Goal: Understand process/instructions: Learn how to perform a task or action

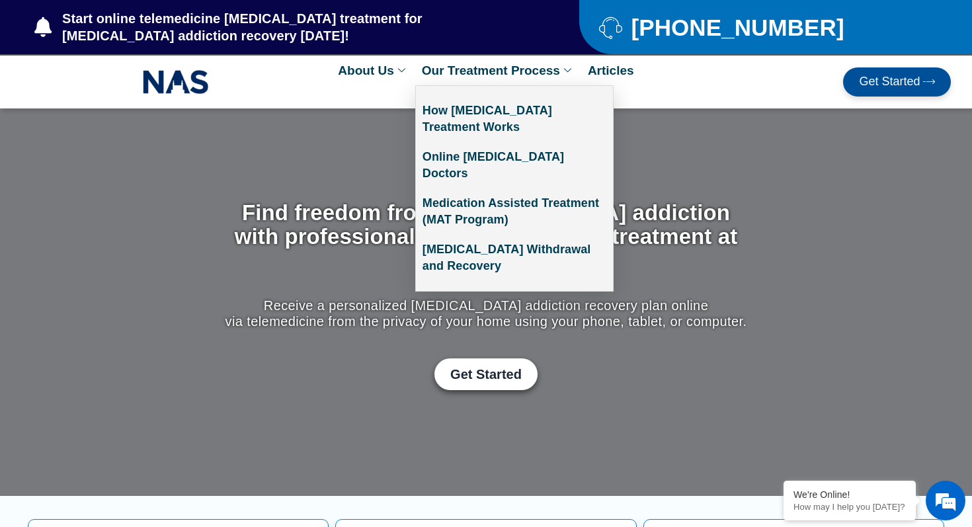
click at [474, 68] on link "Our Treatment Process" at bounding box center [498, 71] width 166 height 30
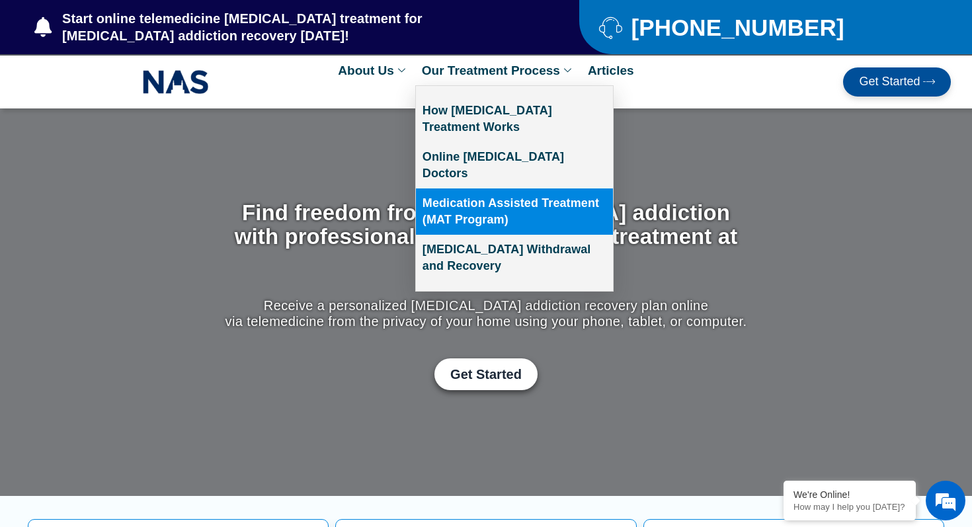
click at [485, 196] on link "Medication Assisted Treatment (MAT Program)" at bounding box center [514, 211] width 197 height 46
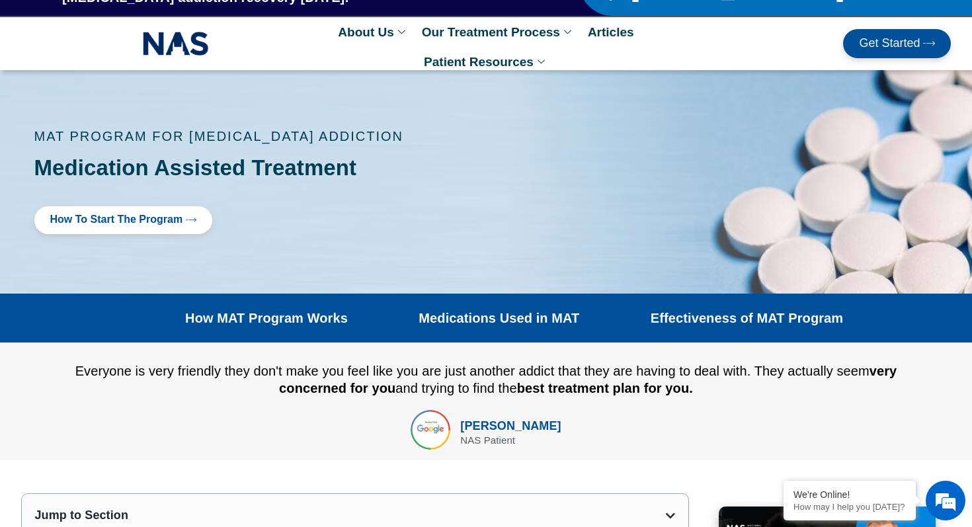
scroll to position [45, 0]
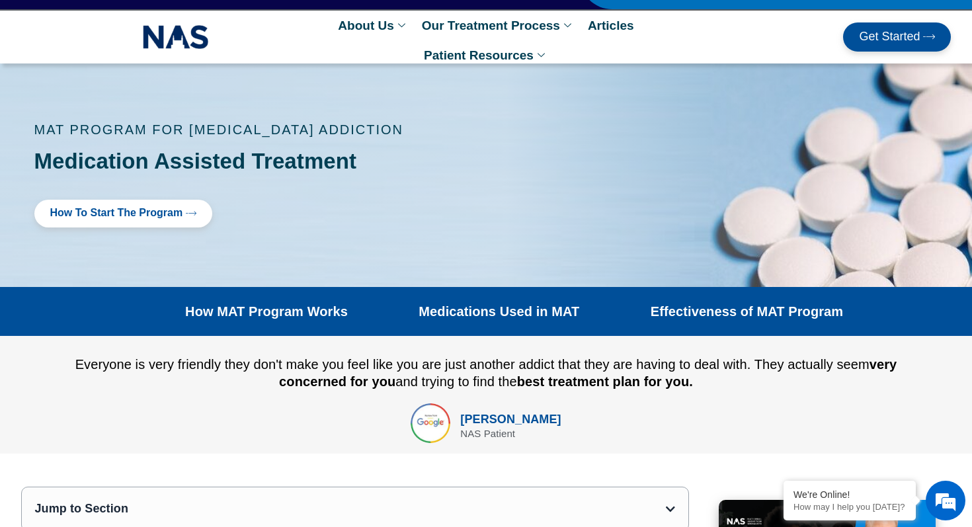
click at [165, 205] on link "How to Start the program" at bounding box center [123, 214] width 179 height 28
